Goal: Task Accomplishment & Management: Manage account settings

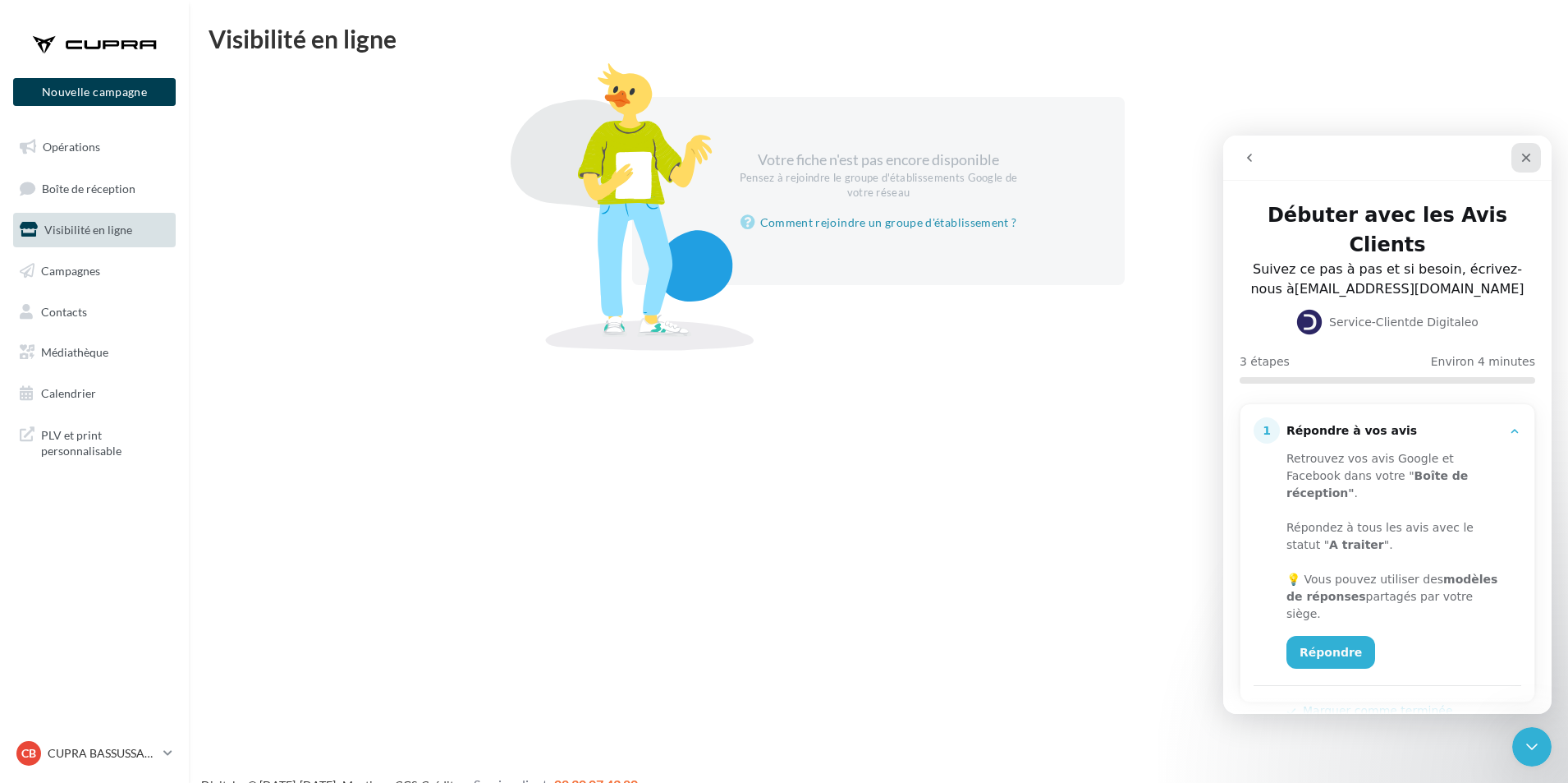
click at [1522, 157] on icon "Fermer" at bounding box center [1527, 157] width 13 height 13
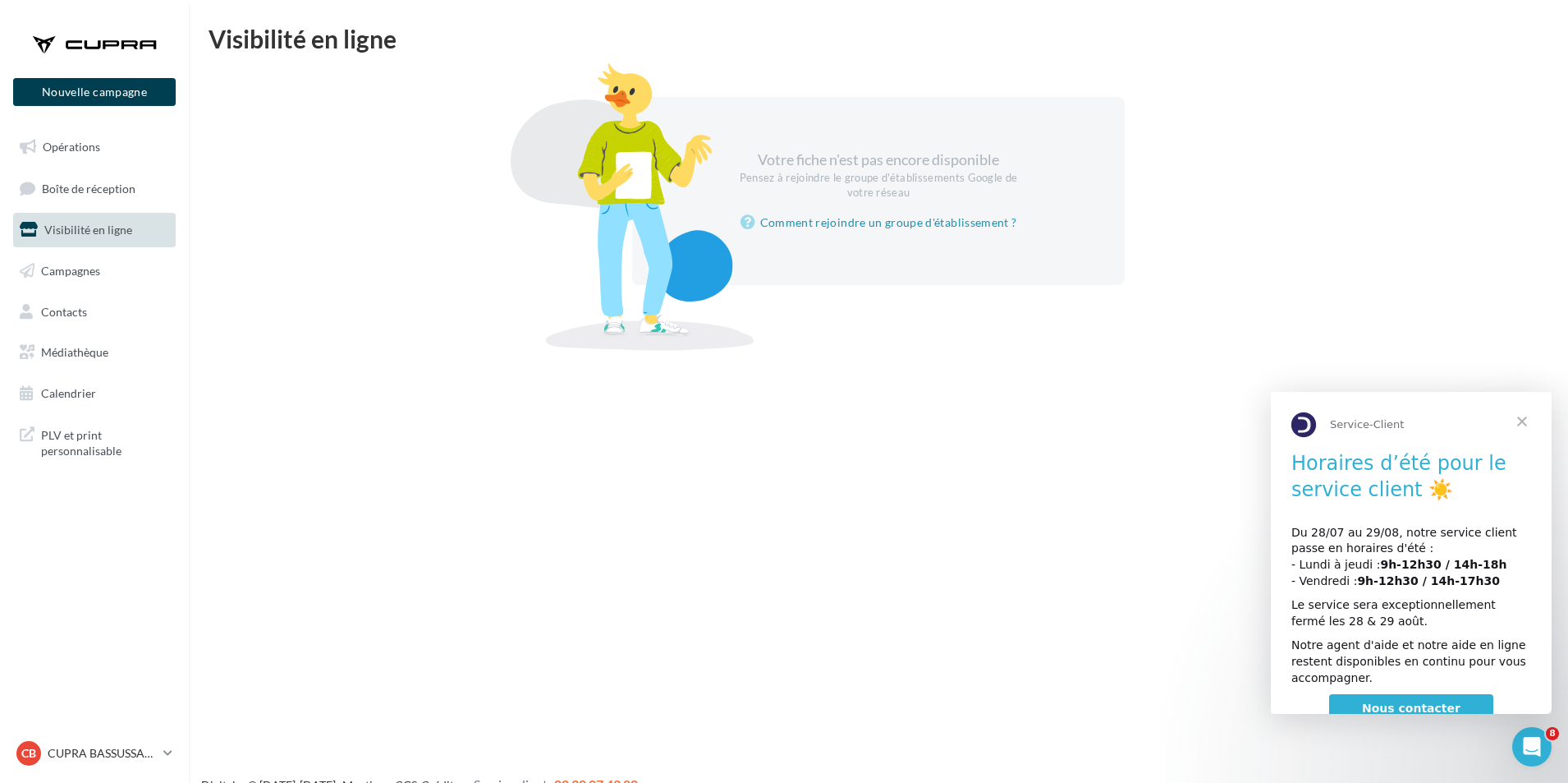
click at [77, 227] on span "Visibilité en ligne" at bounding box center [89, 230] width 88 height 14
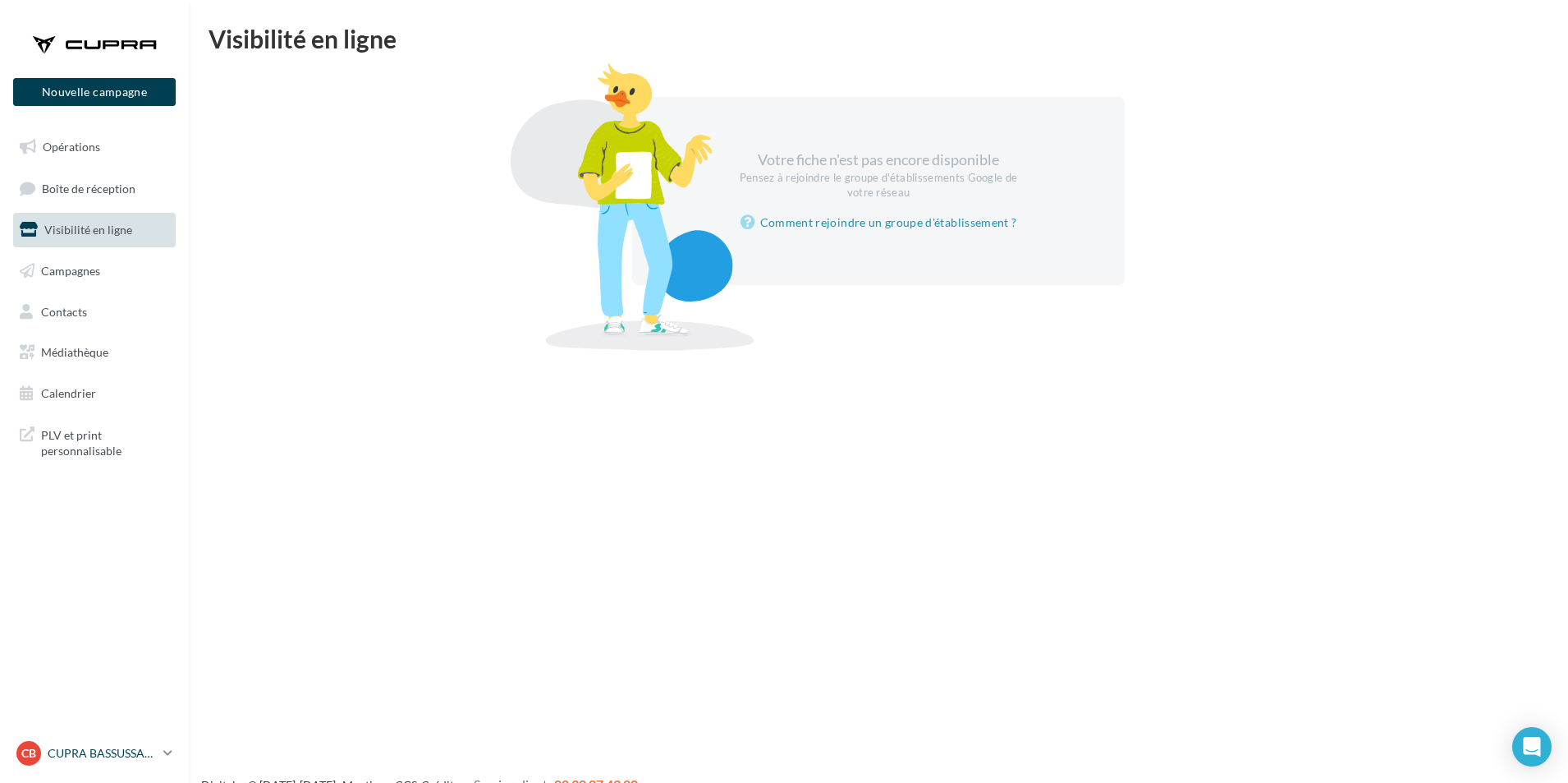
click at [117, 751] on p "CUPRA BASSUSSARRY" at bounding box center [102, 753] width 109 height 17
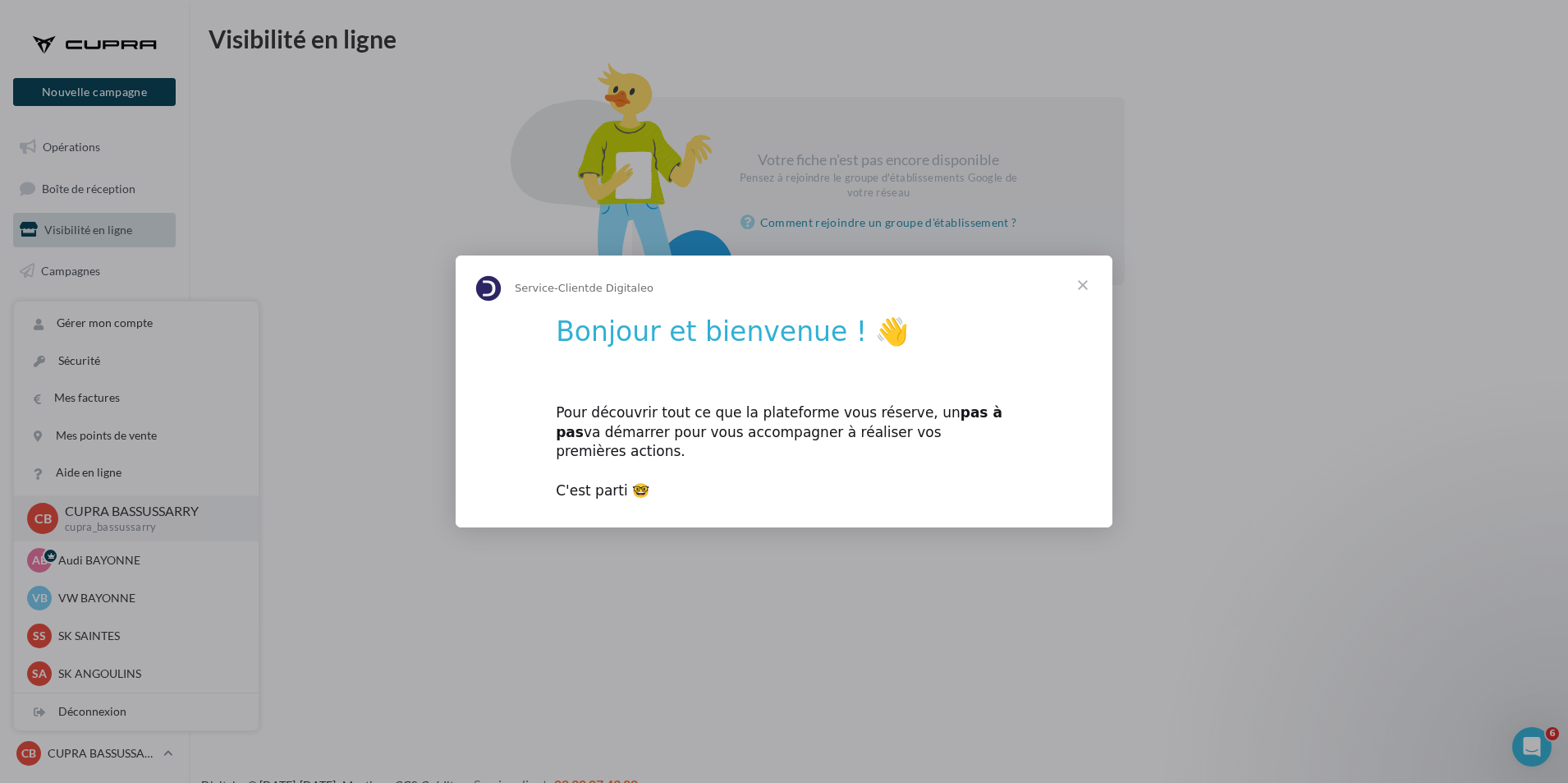
click at [1089, 296] on span "Fermer" at bounding box center [1083, 284] width 59 height 59
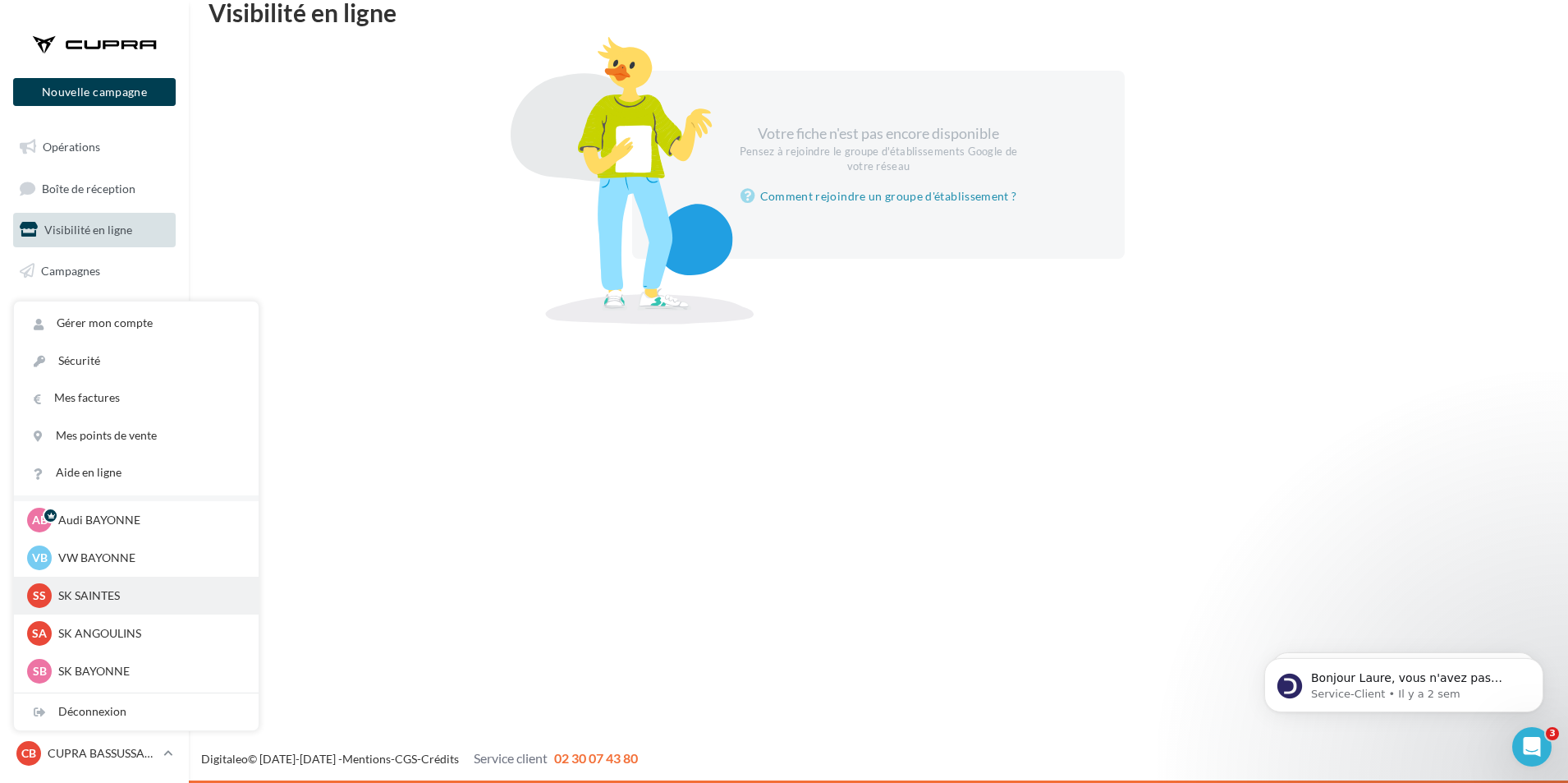
scroll to position [75, 0]
click at [515, 514] on div "Nouvelle campagne Nouvelle campagne Opérations Boîte de réception Visibilité en…" at bounding box center [784, 391] width 1568 height 783
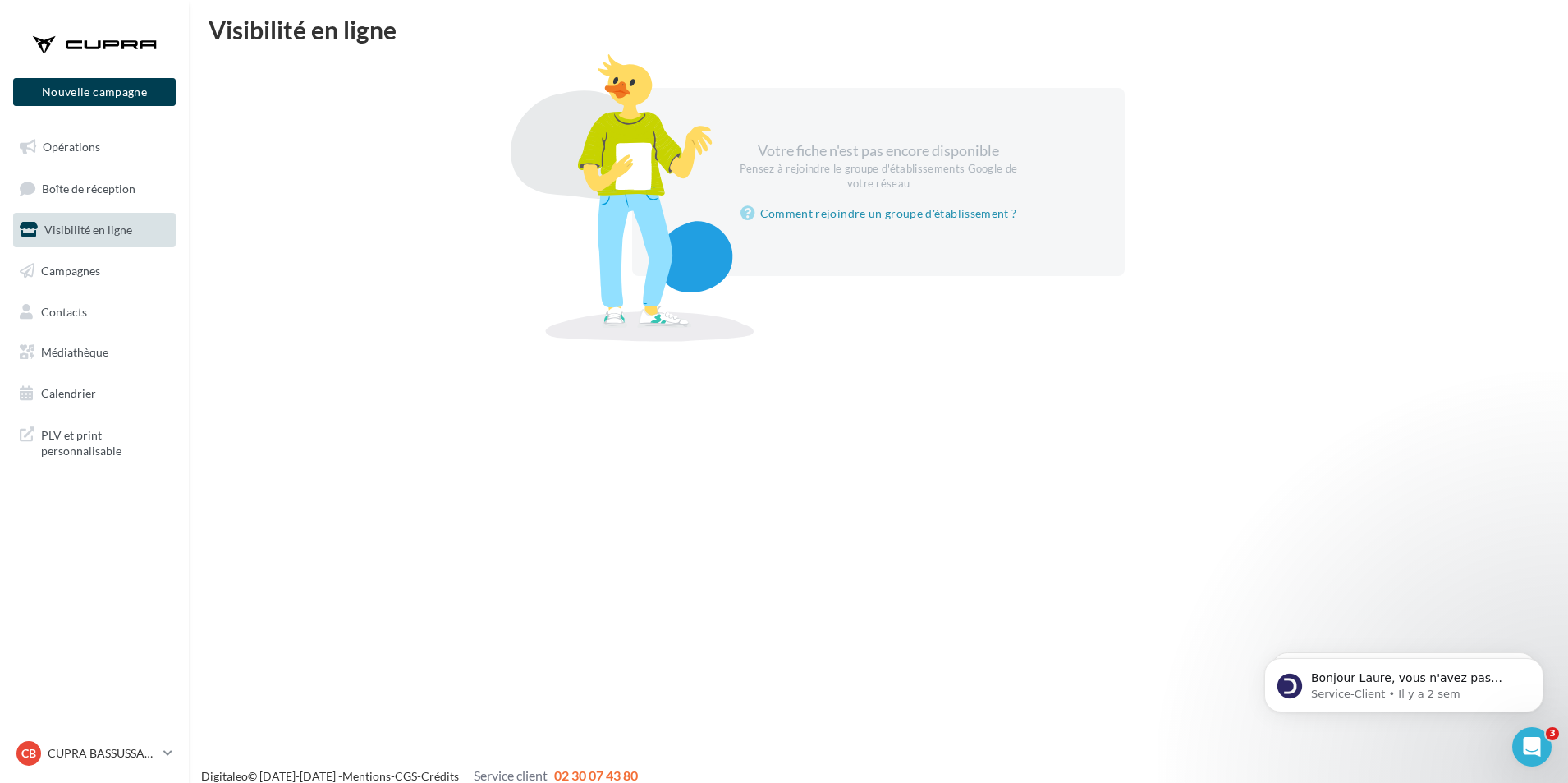
scroll to position [0, 0]
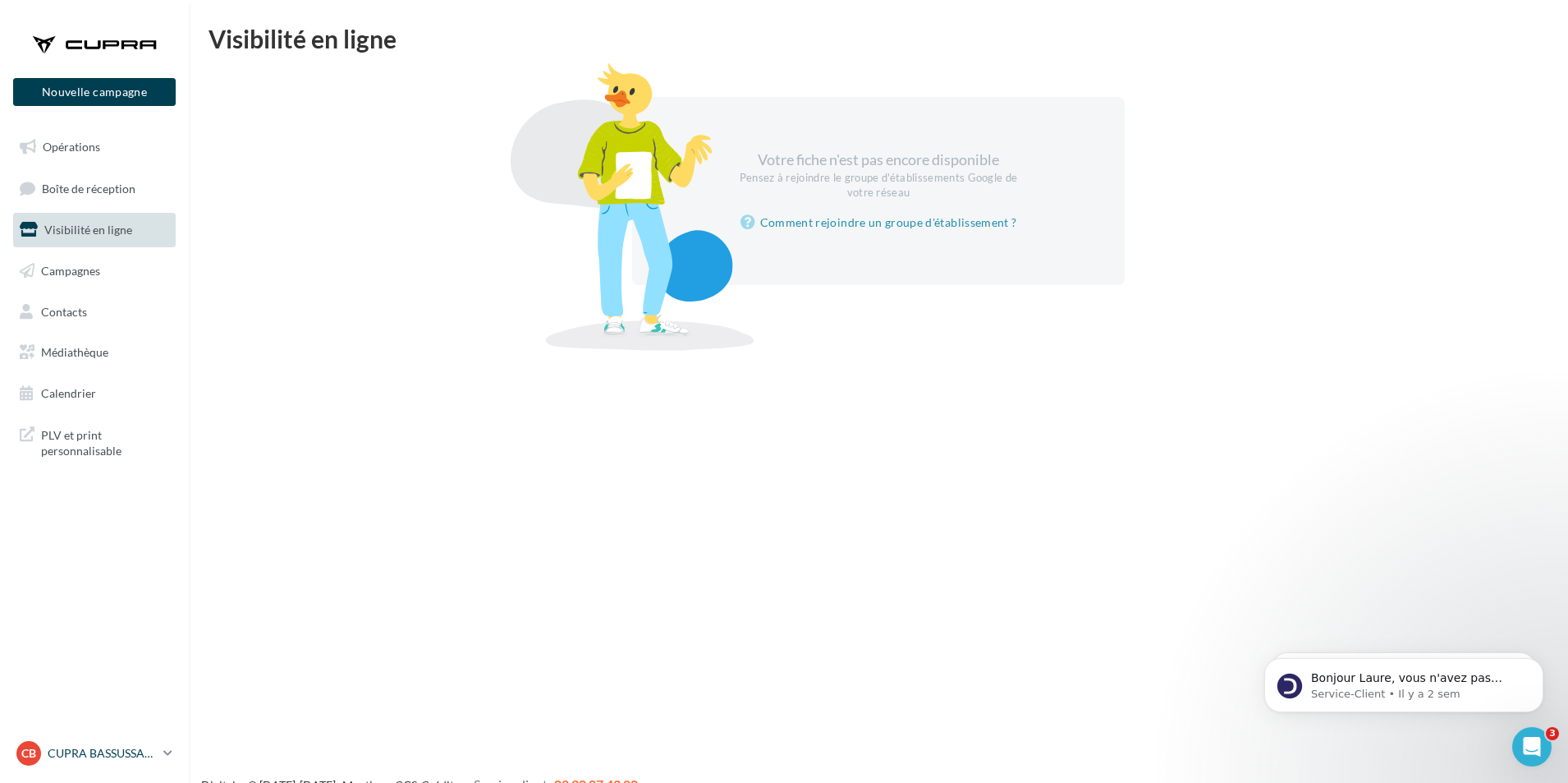
click at [166, 753] on icon at bounding box center [167, 752] width 9 height 14
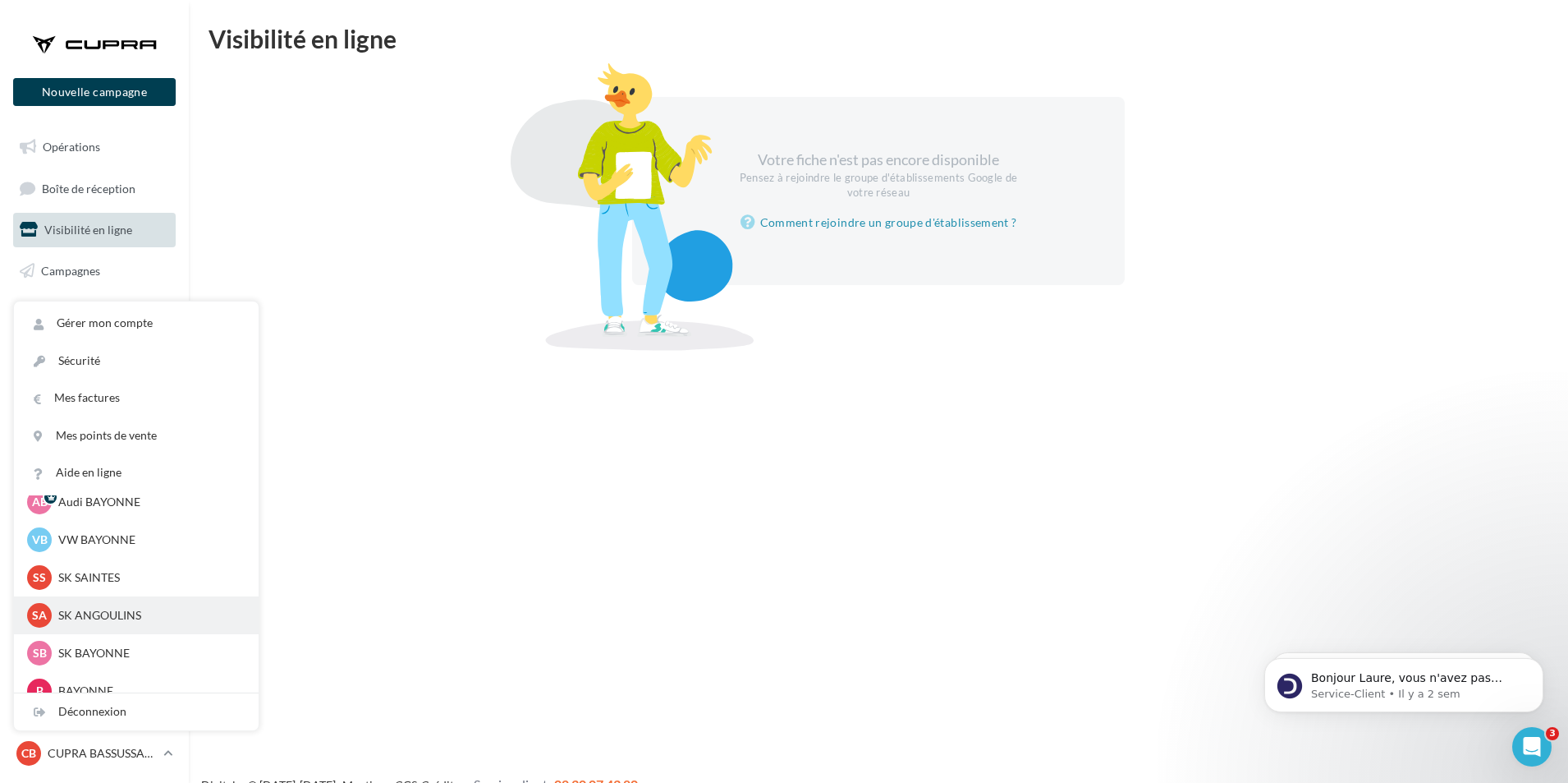
scroll to position [75, 0]
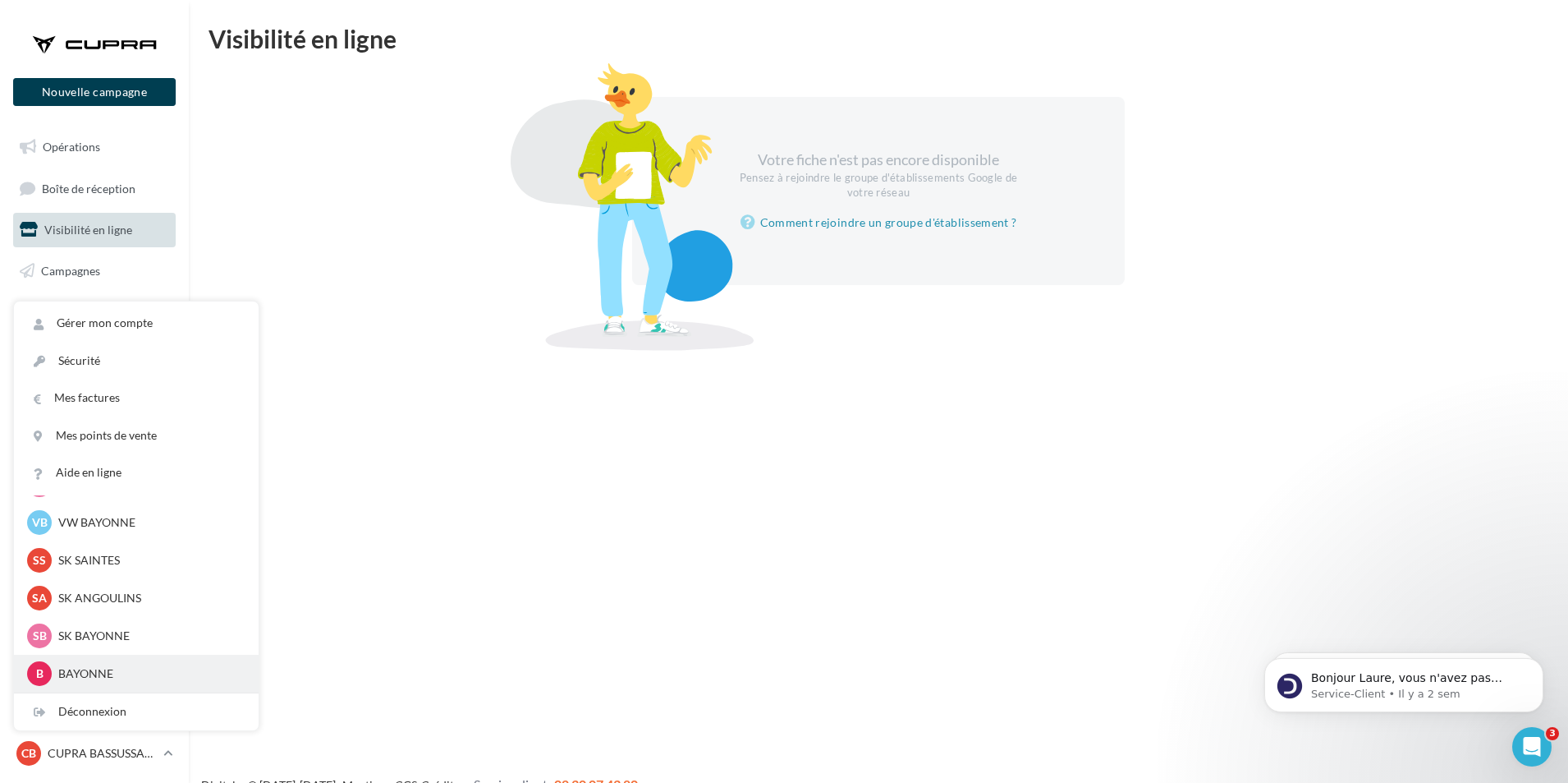
click at [91, 672] on p "BAYONNE" at bounding box center [148, 674] width 181 height 17
